Goal: Participate in discussion: Engage in conversation with other users on a specific topic

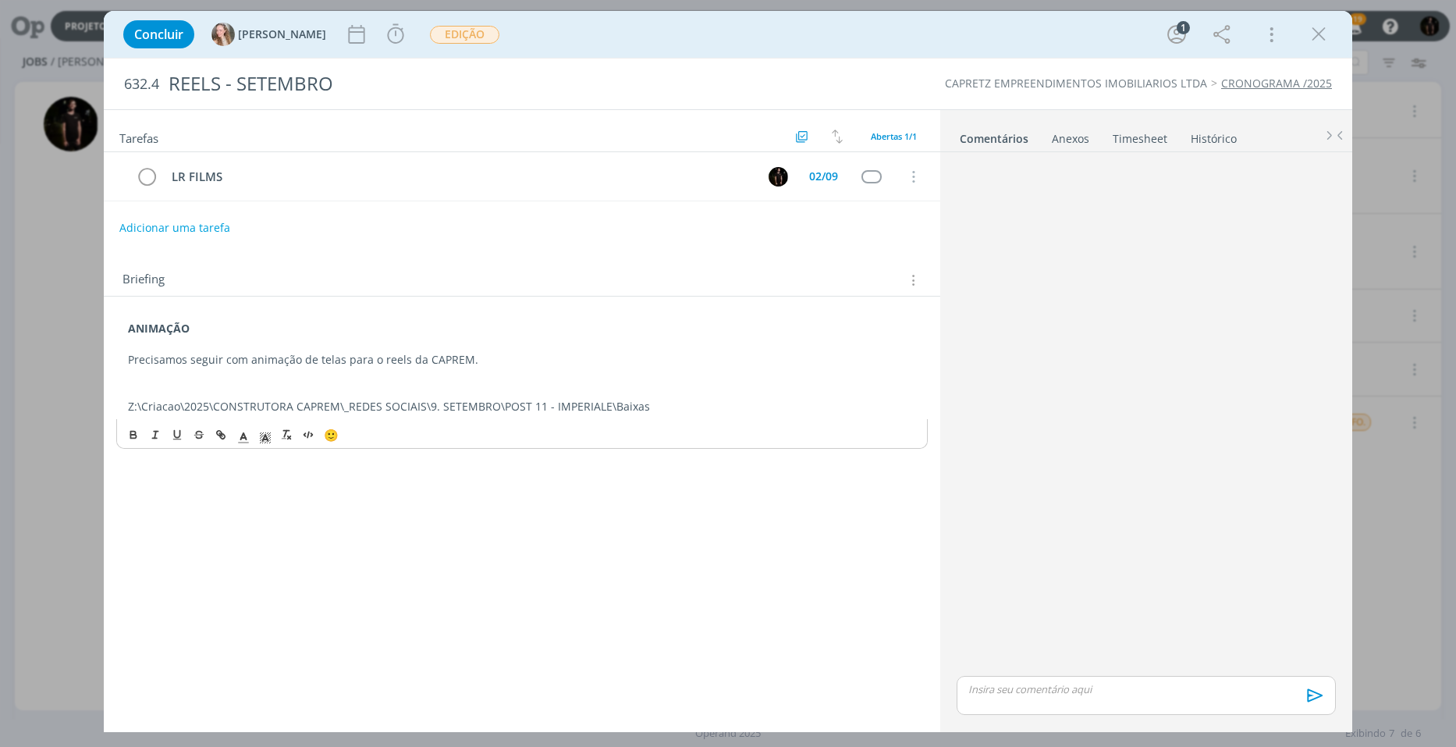
click at [670, 391] on p "dialog" at bounding box center [522, 391] width 788 height 16
drag, startPoint x: 637, startPoint y: 401, endPoint x: 120, endPoint y: 417, distance: 516.8
click at [120, 417] on div "ANIMAÇÃO Precisamos seguir com animação de telas para o reels da CAPREM. Z:\Cri…" at bounding box center [521, 367] width 811 height 104
copy p "Z:\Criacao\2025\CONSTRUTORA CAPREM\_REDES SOCIAIS\9. SETEMBRO\POST 11 - IMPERIA…"
click at [974, 141] on link "Comentários" at bounding box center [994, 135] width 70 height 23
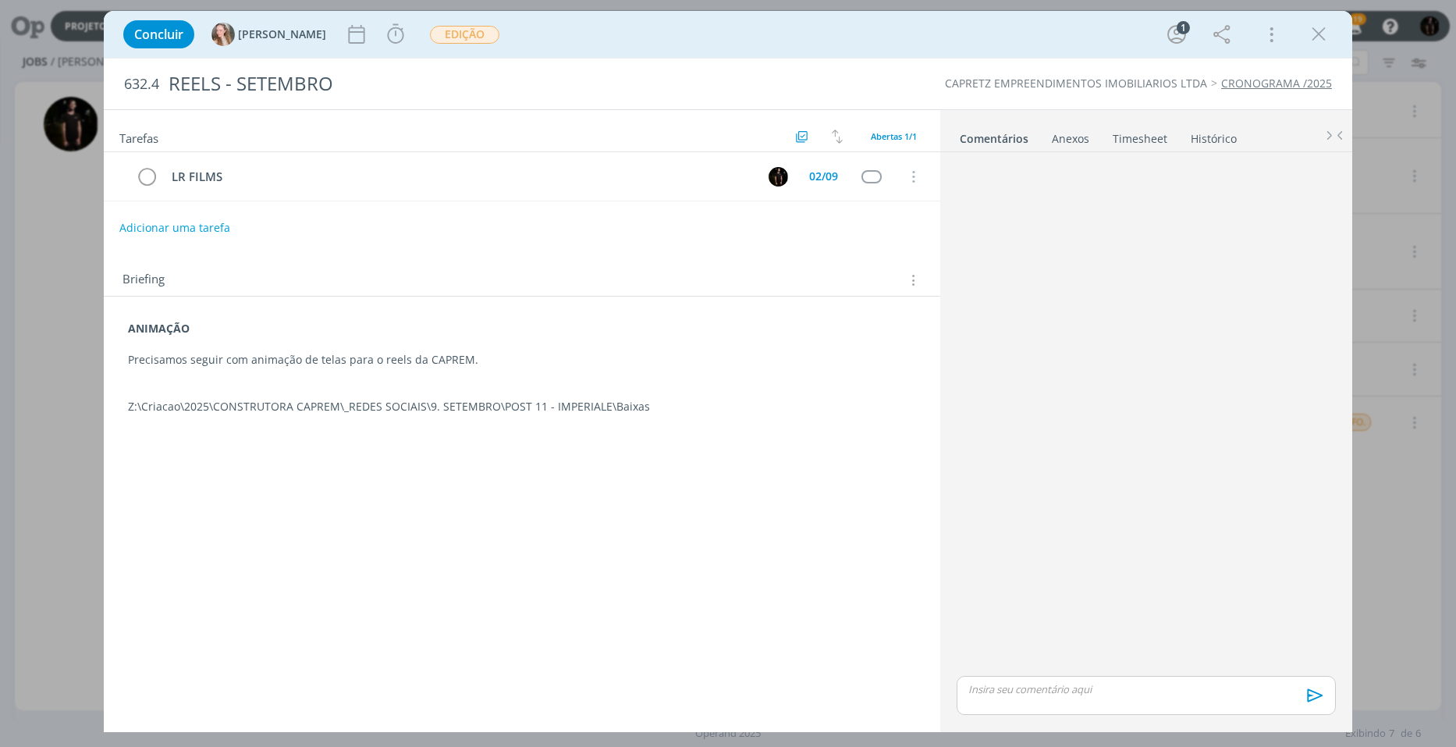
click at [1058, 673] on div "🙂 Ctrl + ENTER para enviar" at bounding box center [1146, 701] width 392 height 56
click at [1049, 687] on p "dialog" at bounding box center [1146, 689] width 354 height 14
click at [1326, 705] on button "dialog" at bounding box center [1313, 700] width 31 height 19
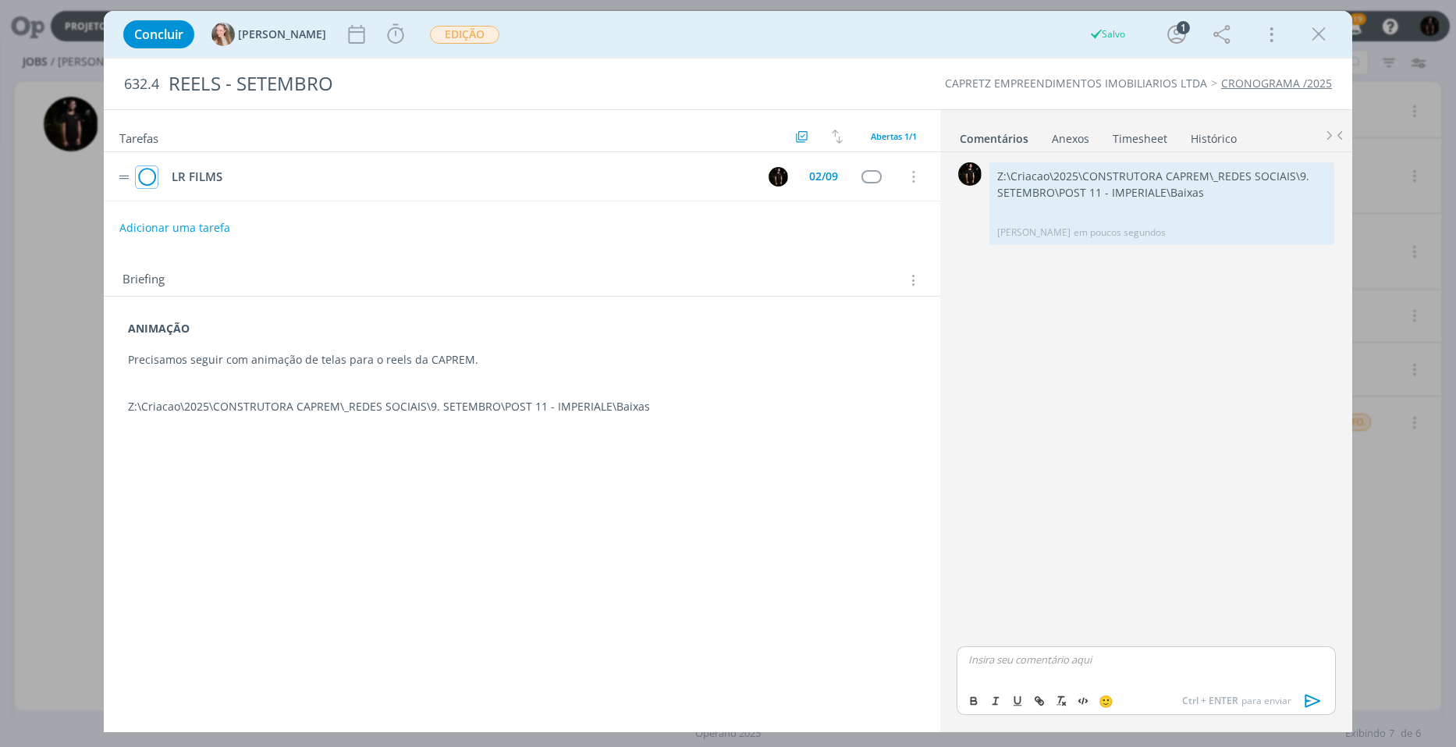
click at [147, 183] on icon "dialog" at bounding box center [147, 176] width 22 height 23
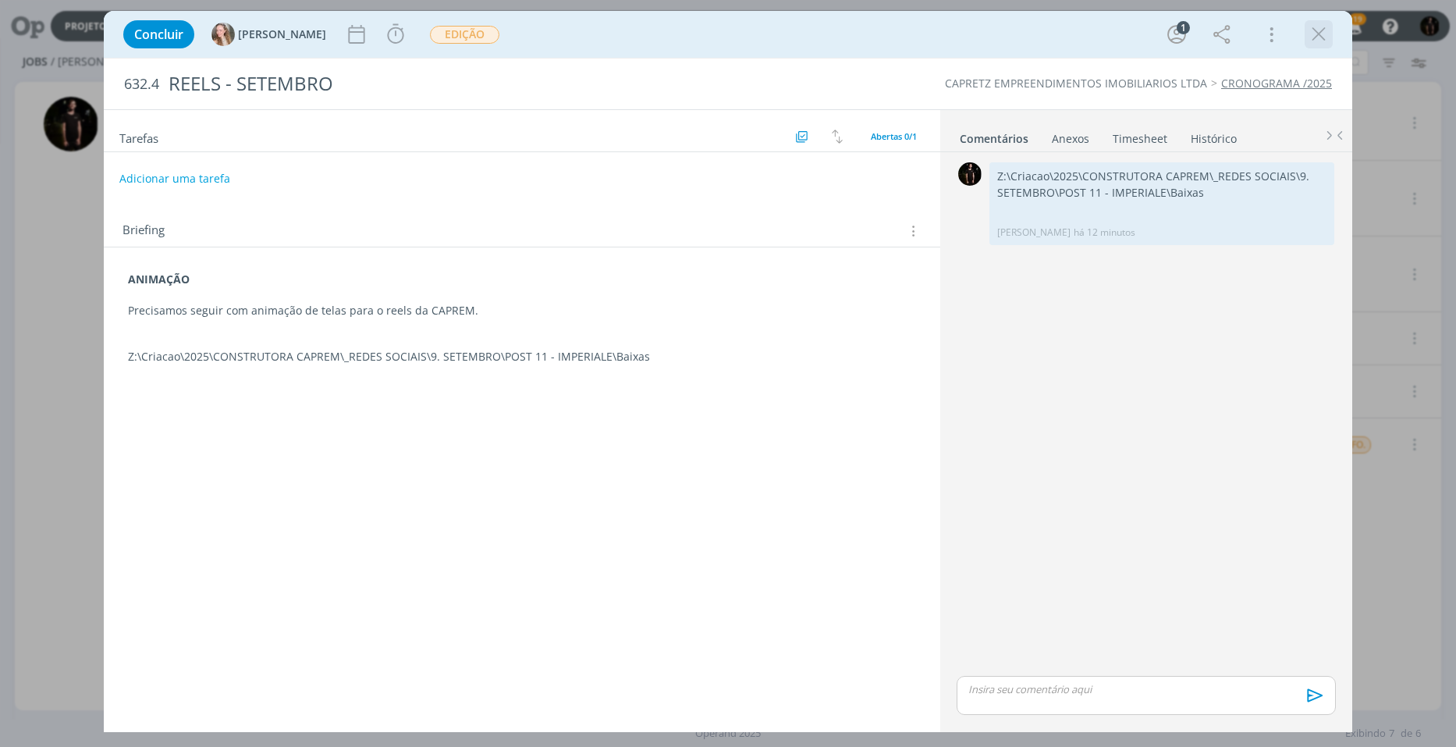
click at [1317, 33] on icon "dialog" at bounding box center [1318, 34] width 23 height 23
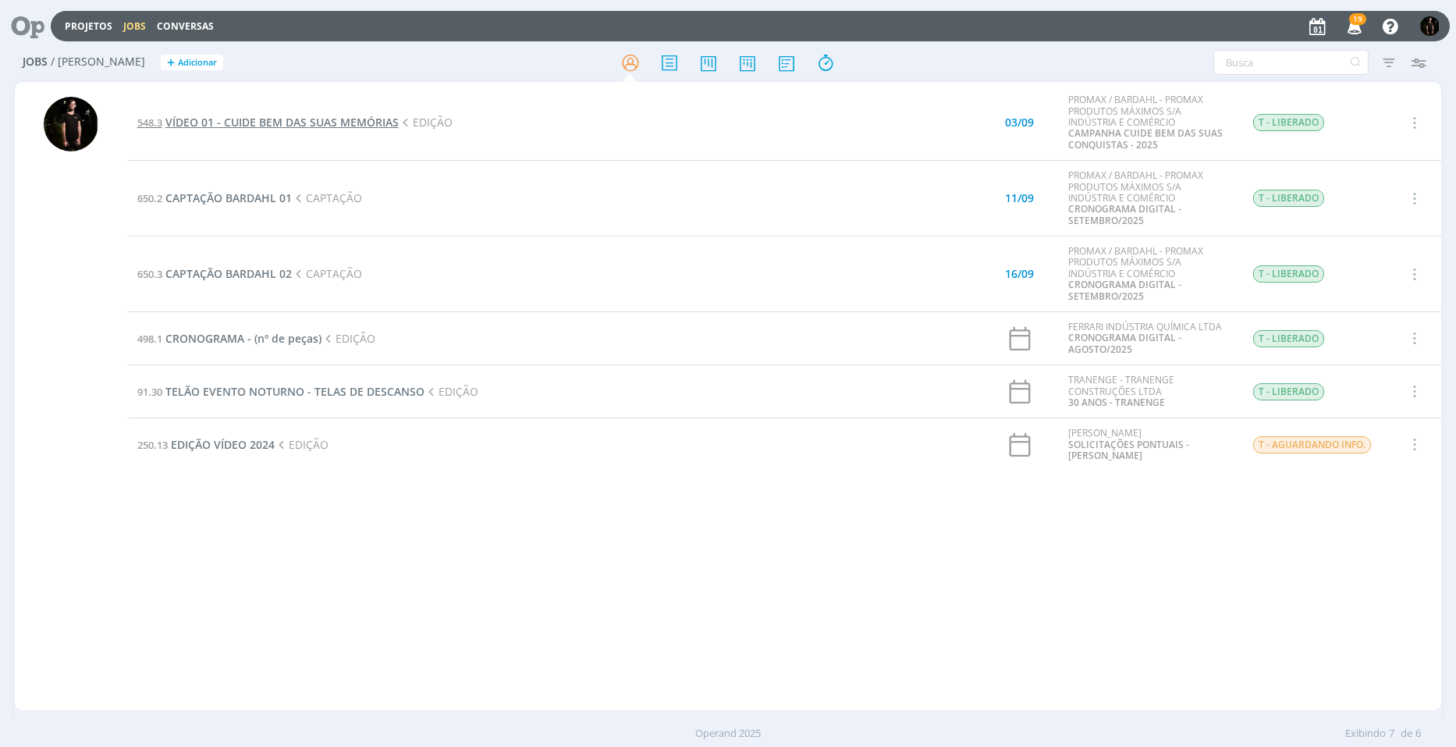
click at [326, 122] on span "VÍDEO 01 - CUIDE BEM DAS SUAS MEMÓRIAS" at bounding box center [281, 122] width 233 height 15
